Goal: Information Seeking & Learning: Understand process/instructions

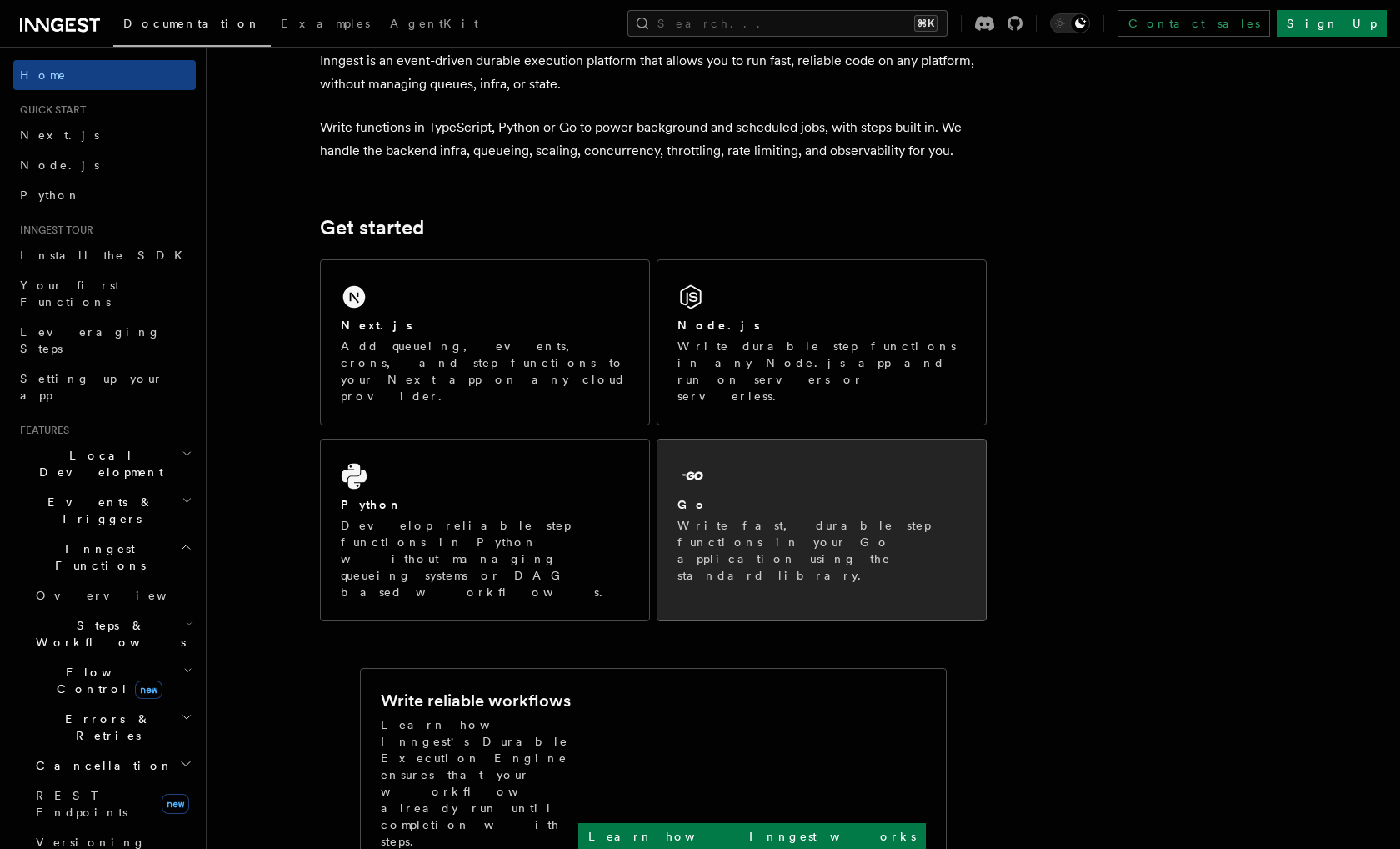
scroll to position [94, 0]
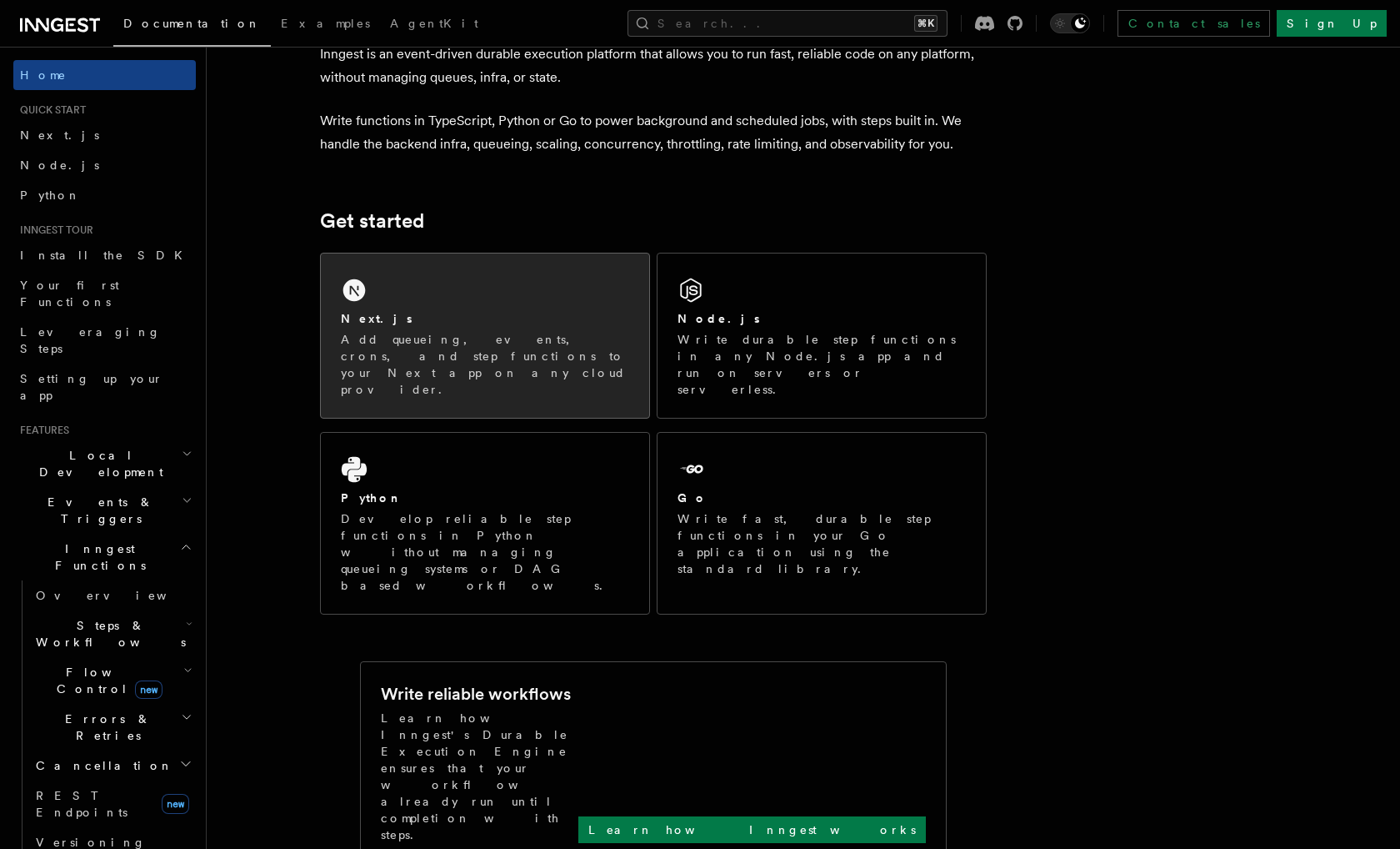
click at [418, 332] on p "Add queueing, events, crons, and step functions to your Next app on any cloud p…" at bounding box center [484, 365] width 288 height 67
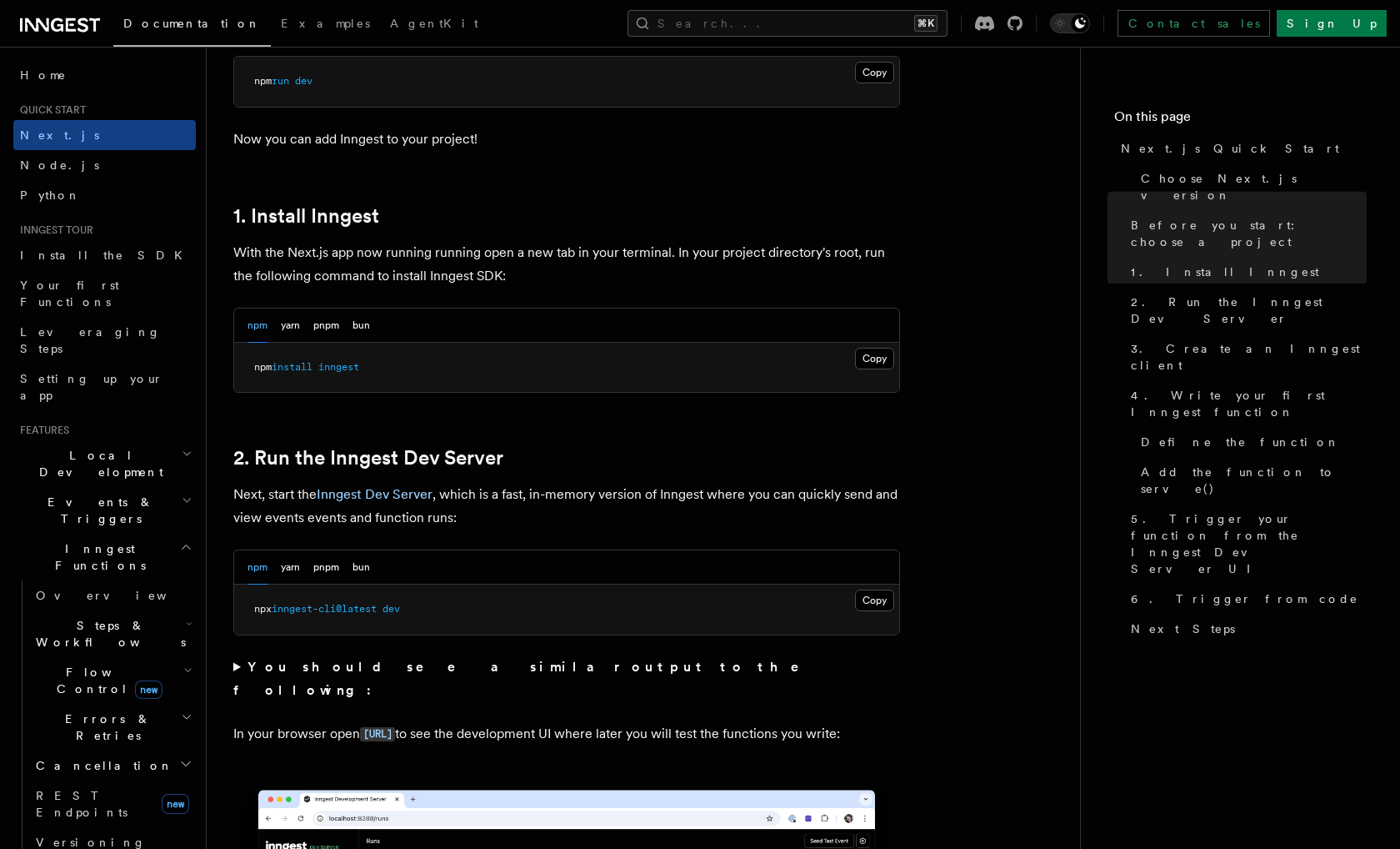
scroll to position [793, 0]
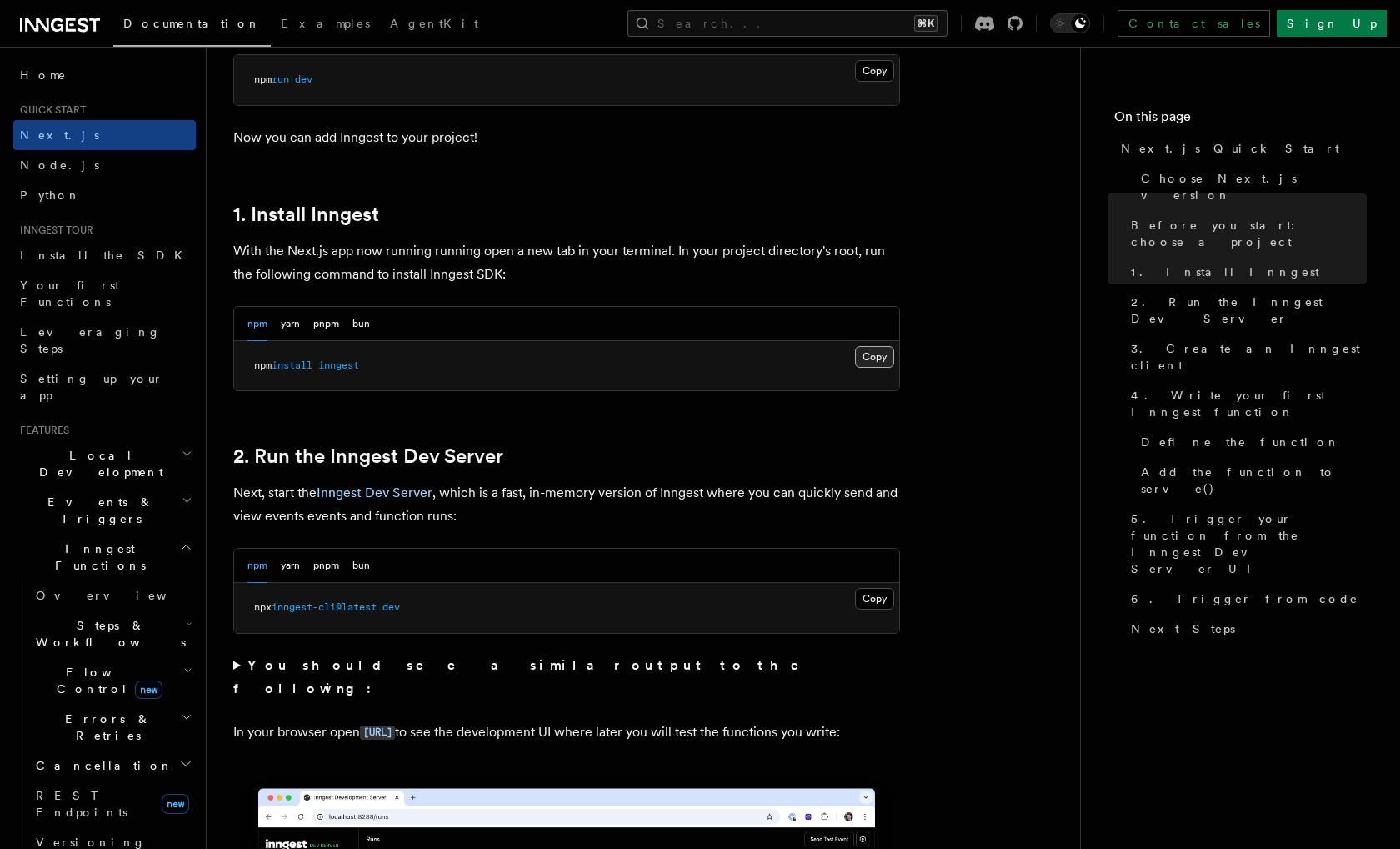
click at [874, 355] on button "Copy Copied" at bounding box center [875, 356] width 39 height 22
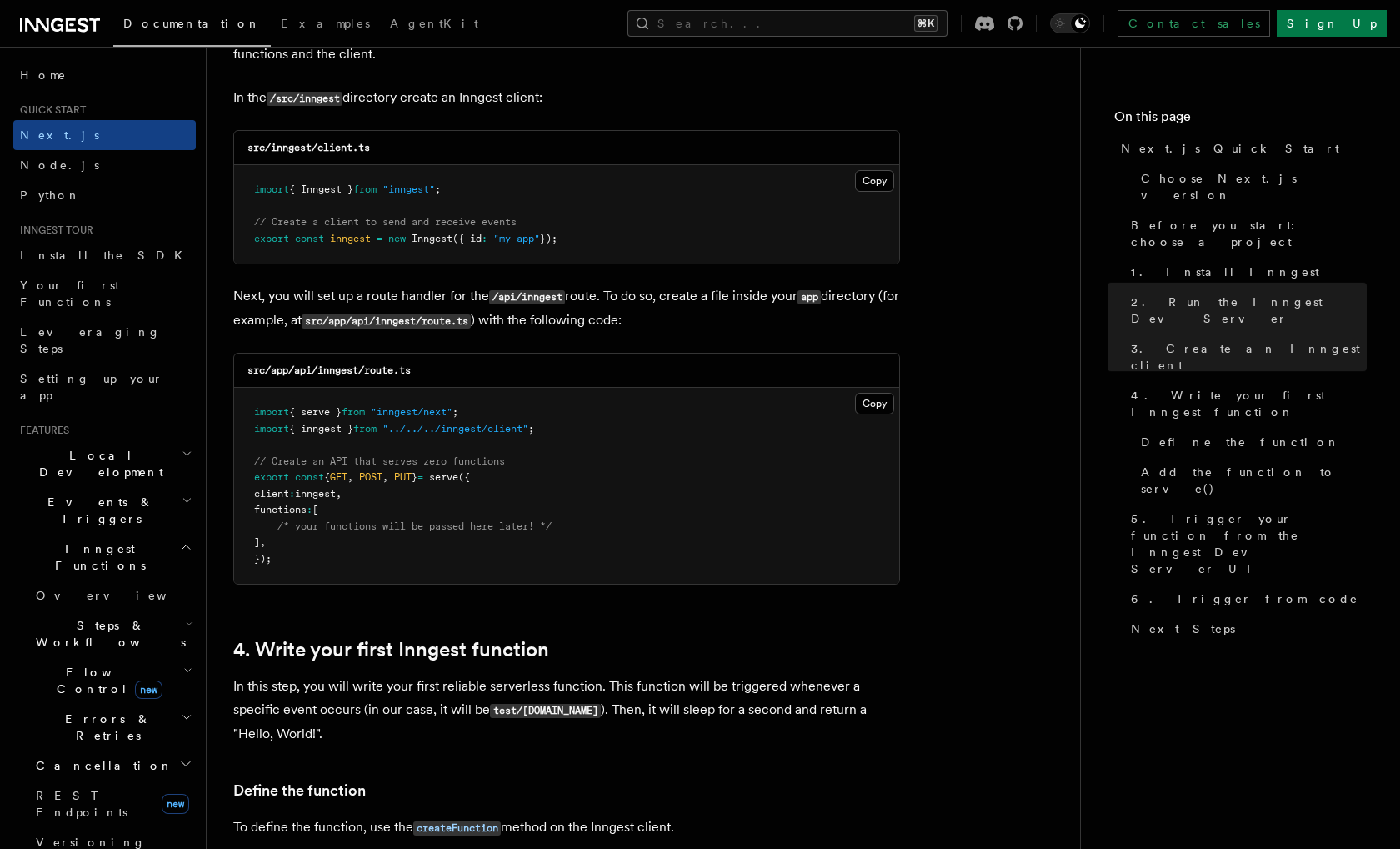
scroll to position [2123, 0]
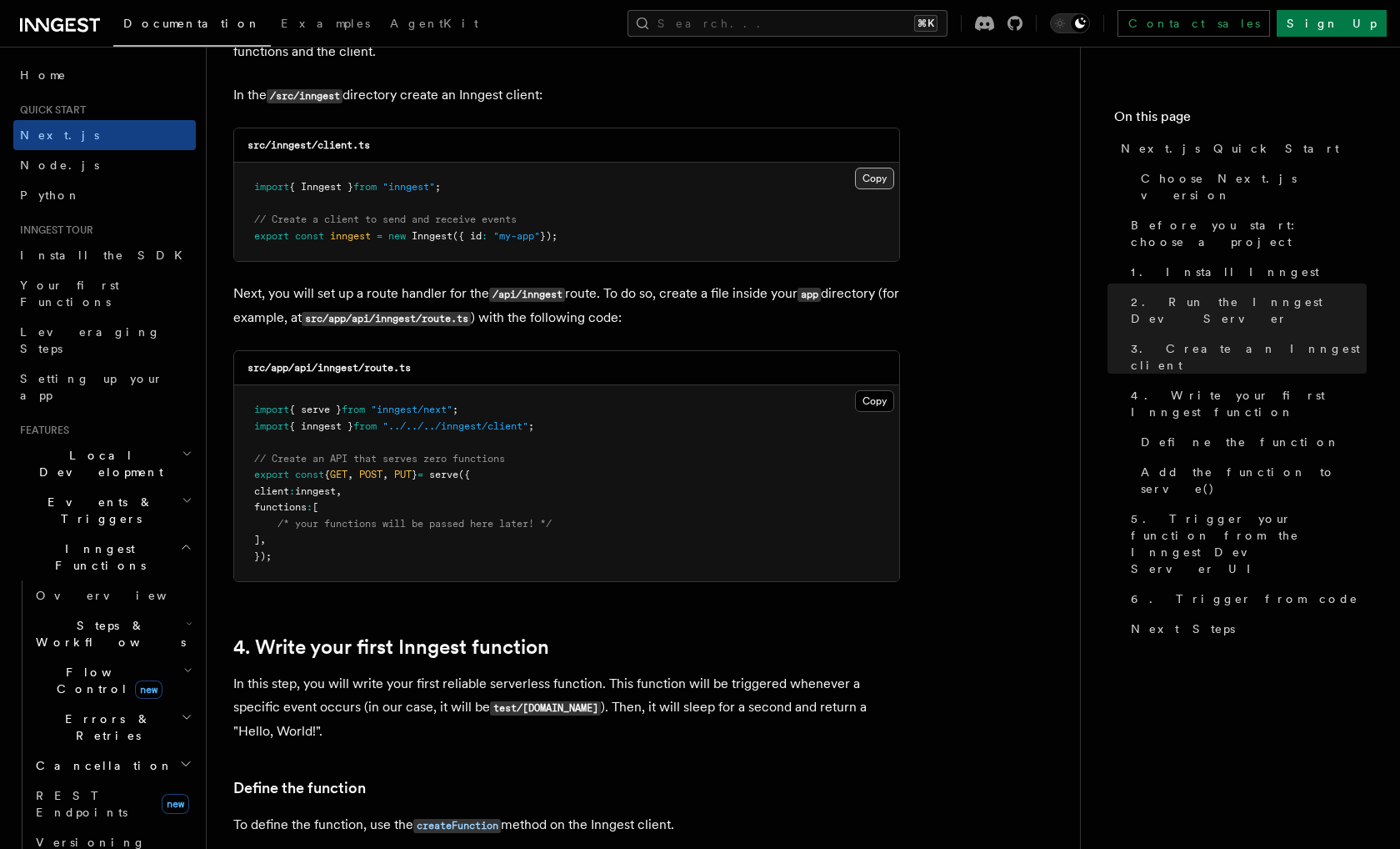
click at [880, 181] on button "Copy Copied" at bounding box center [875, 178] width 39 height 22
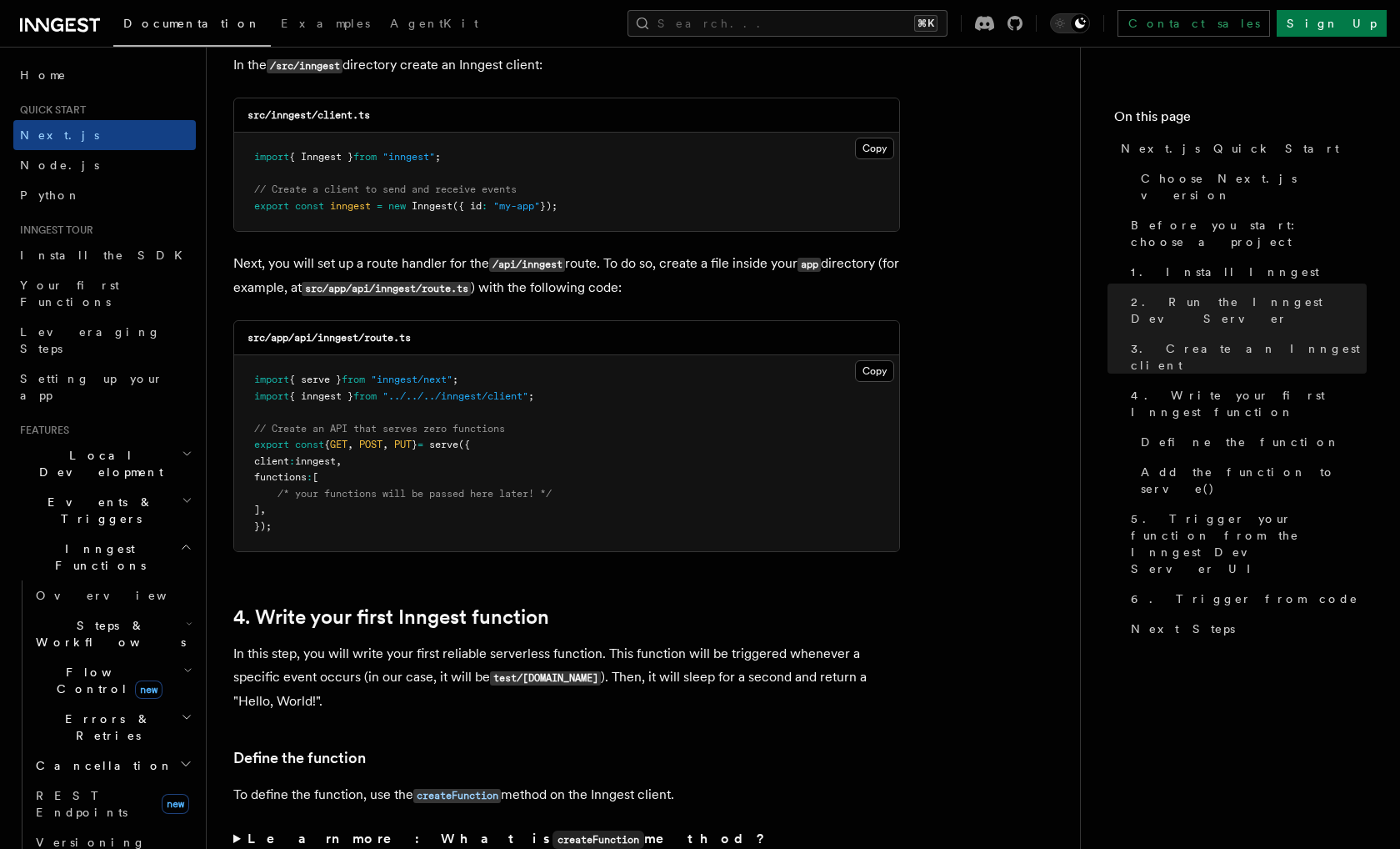
scroll to position [2148, 0]
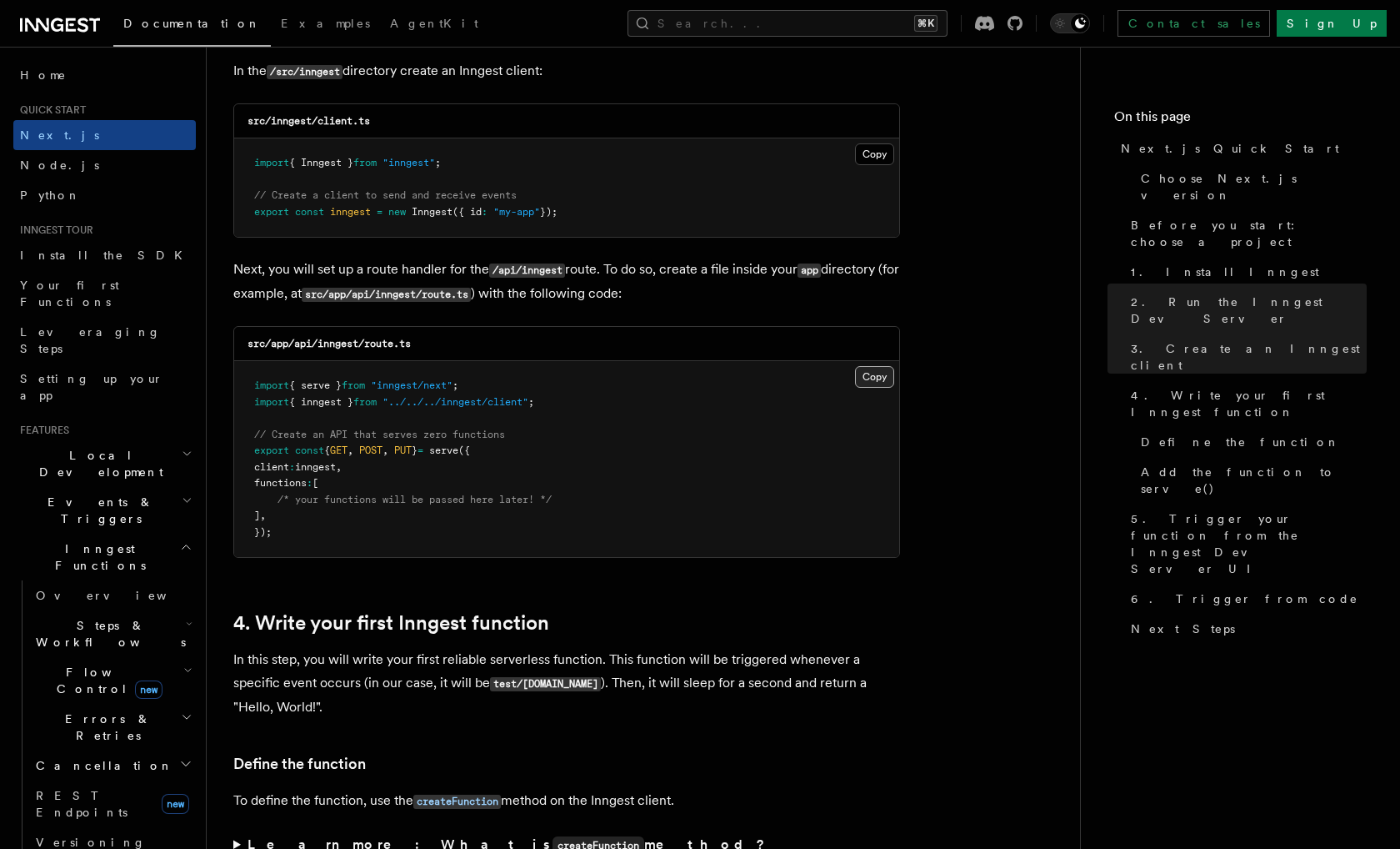
click at [878, 383] on button "Copy Copied" at bounding box center [875, 376] width 39 height 22
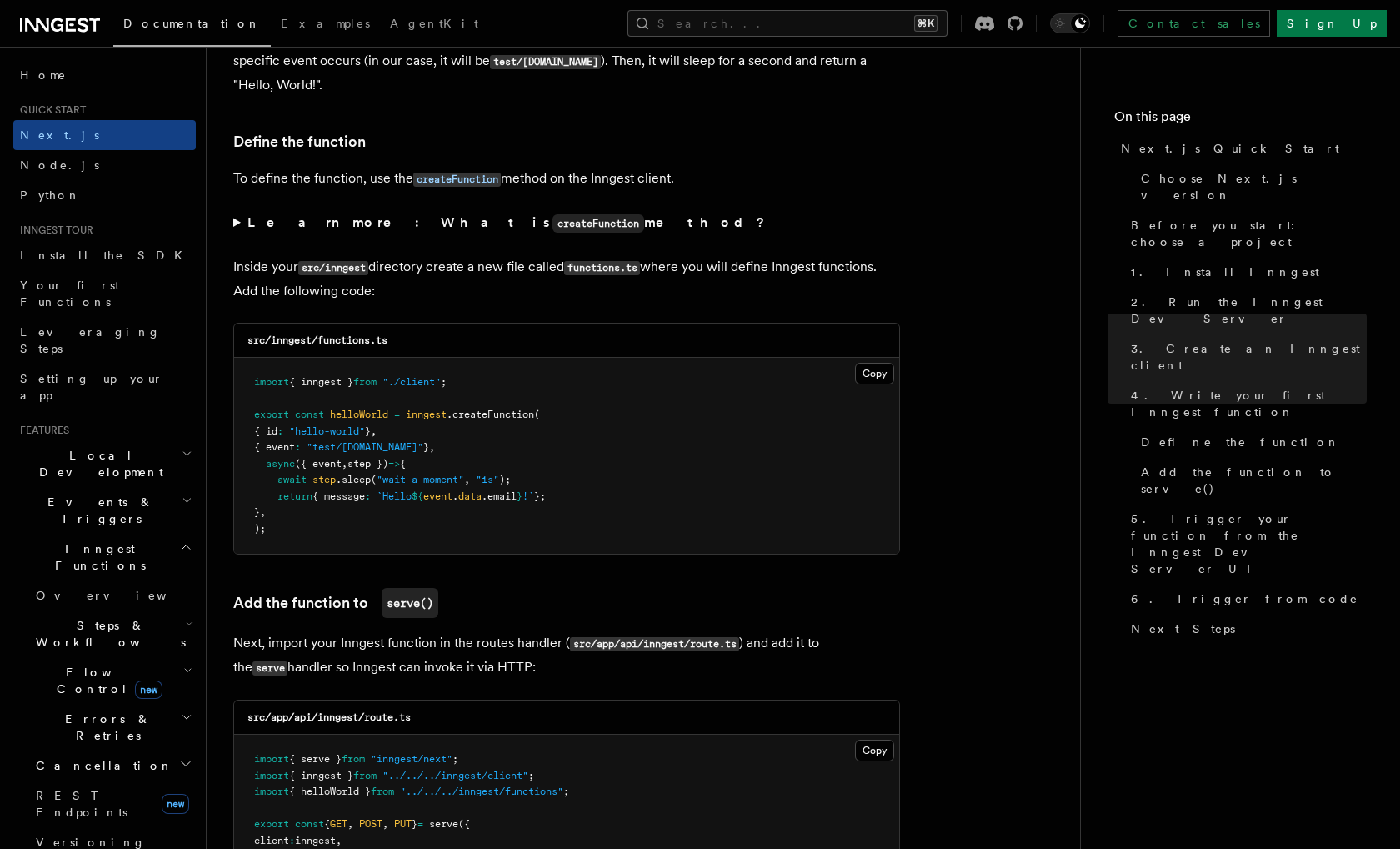
scroll to position [2772, 0]
click at [861, 379] on button "Copy Copied" at bounding box center [875, 371] width 39 height 22
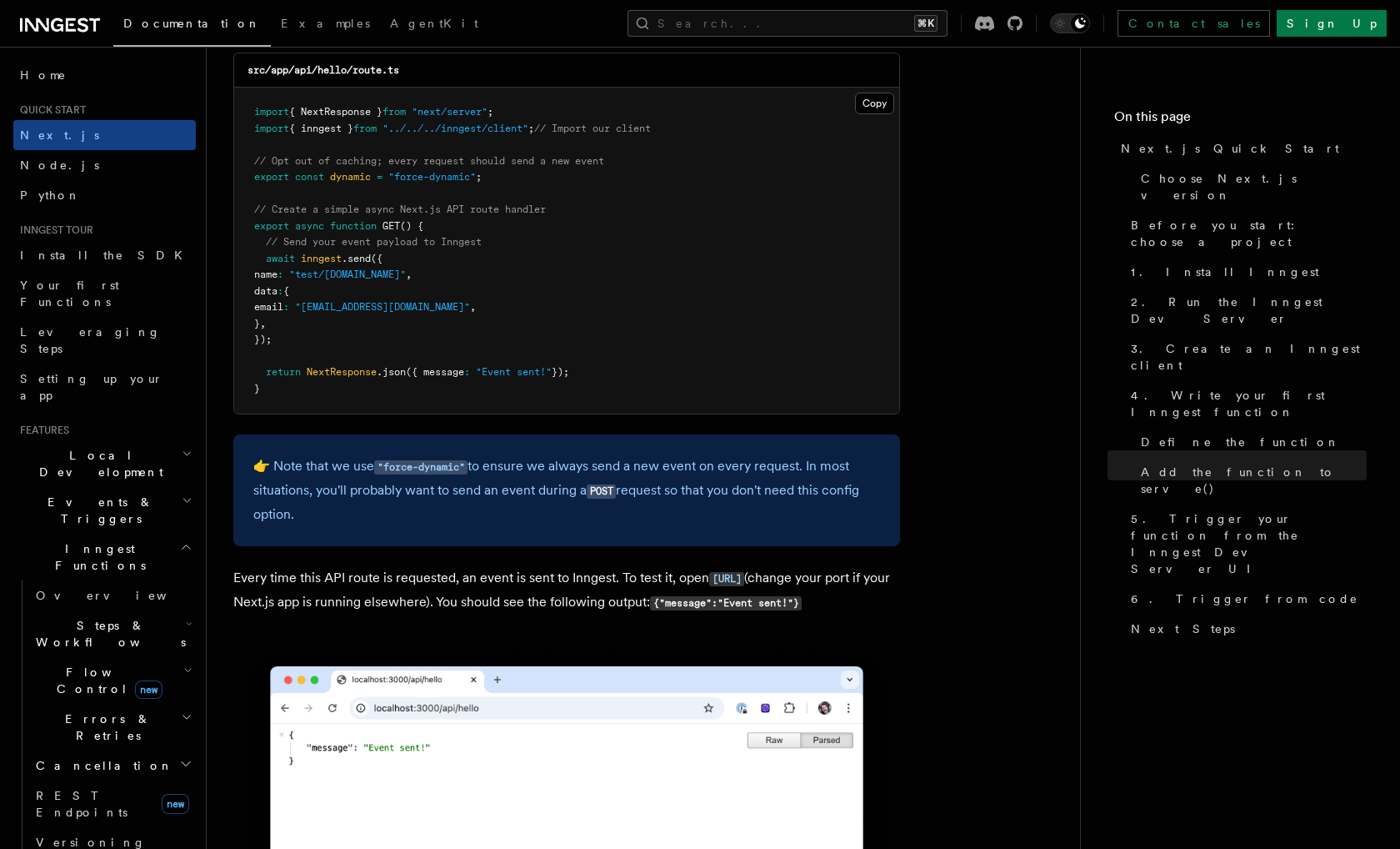
scroll to position [8811, 0]
